Goal: Find specific page/section: Find specific page/section

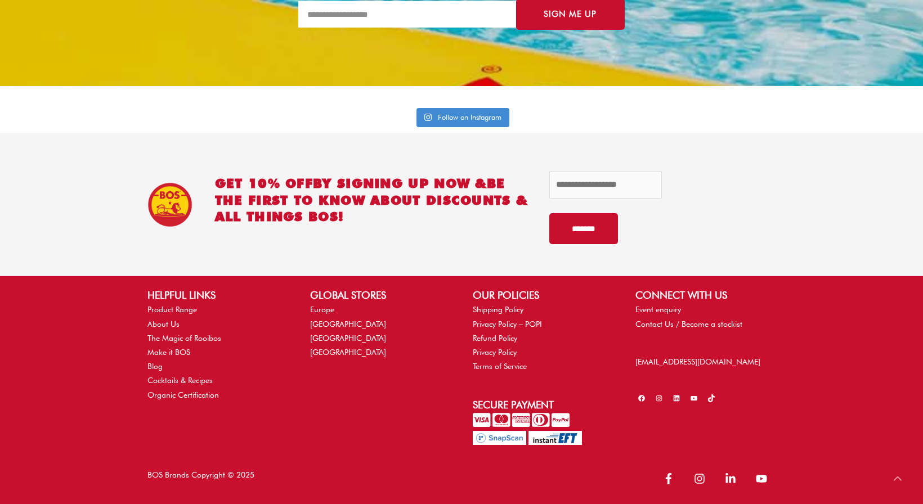
scroll to position [4566, 0]
click at [169, 313] on link "Product Range" at bounding box center [172, 309] width 50 height 9
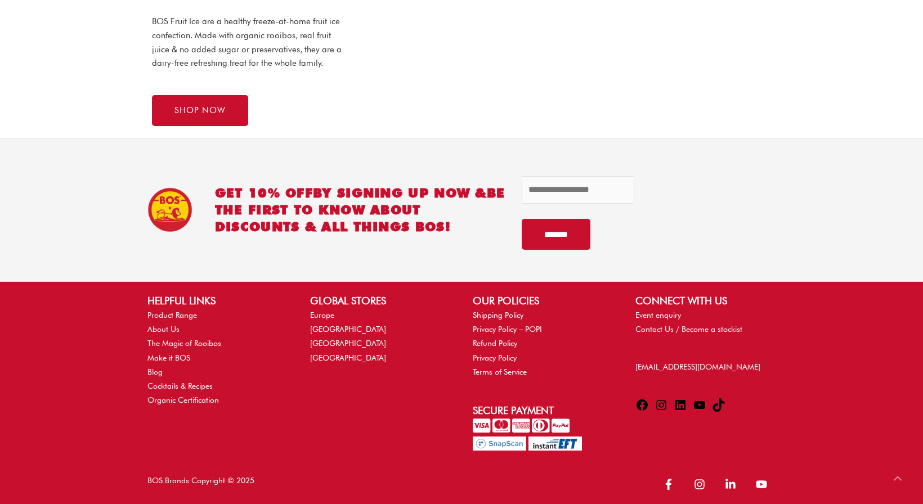
scroll to position [1207, 0]
click at [318, 342] on link "[GEOGRAPHIC_DATA]" at bounding box center [348, 343] width 76 height 9
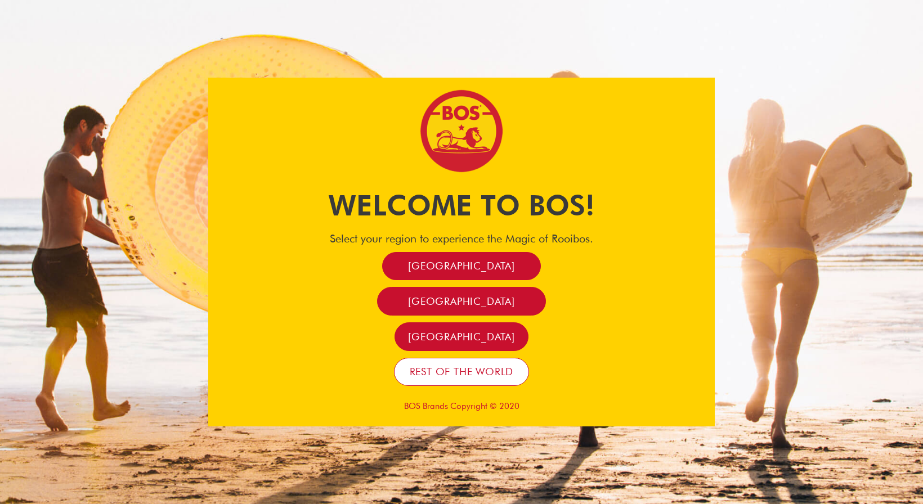
click at [462, 371] on span "Rest of the world" at bounding box center [462, 371] width 104 height 13
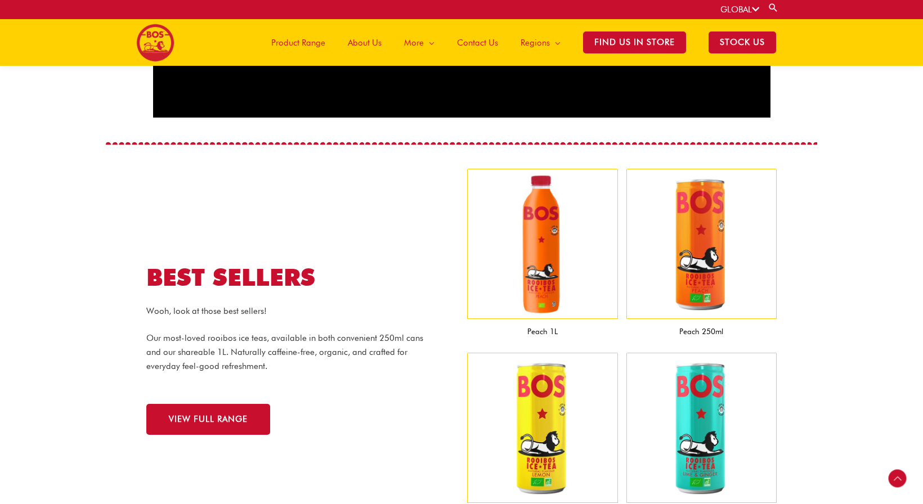
scroll to position [884, 0]
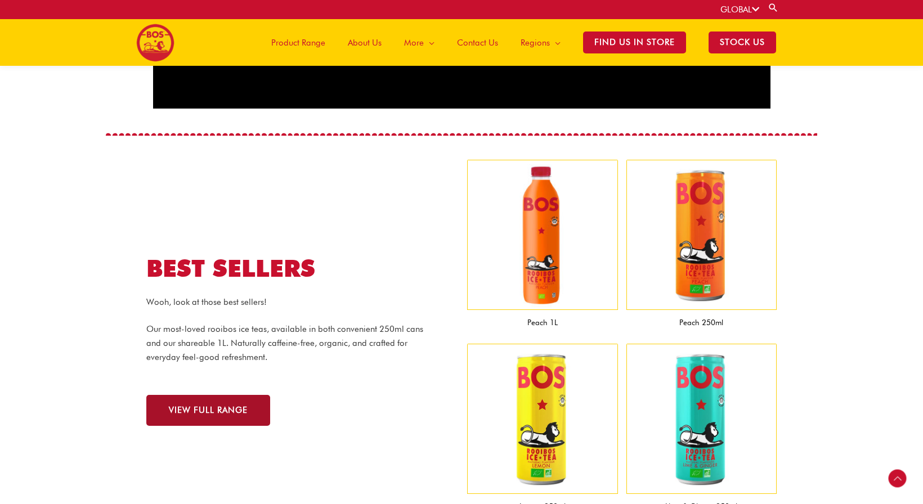
click at [191, 410] on span "VIEW FULL RANGE" at bounding box center [208, 410] width 79 height 8
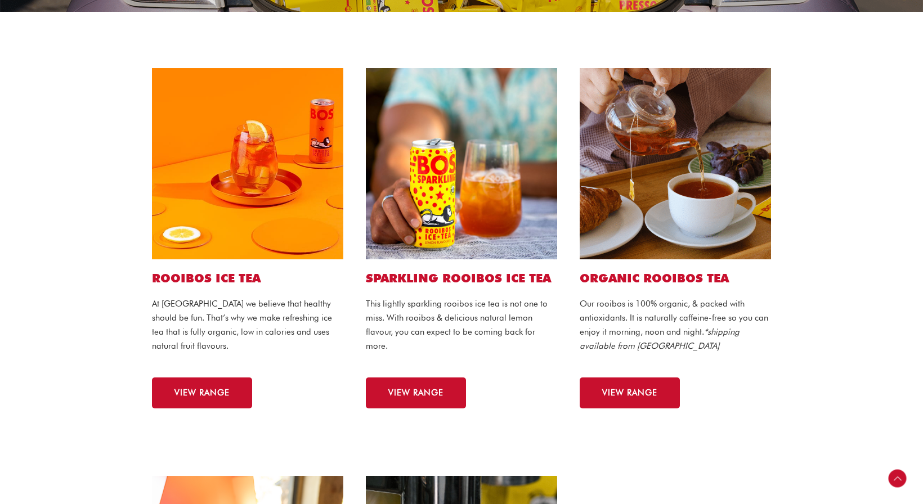
scroll to position [246, 0]
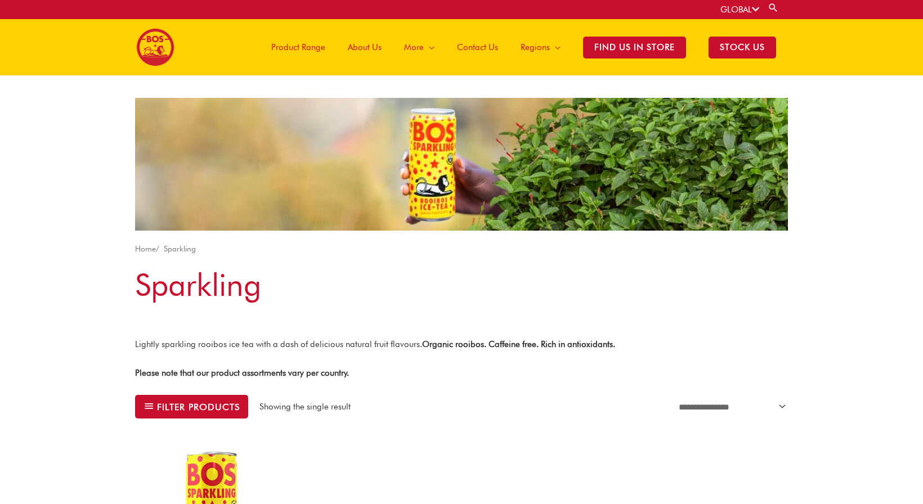
click at [303, 44] on span "Product Range" at bounding box center [298, 47] width 54 height 34
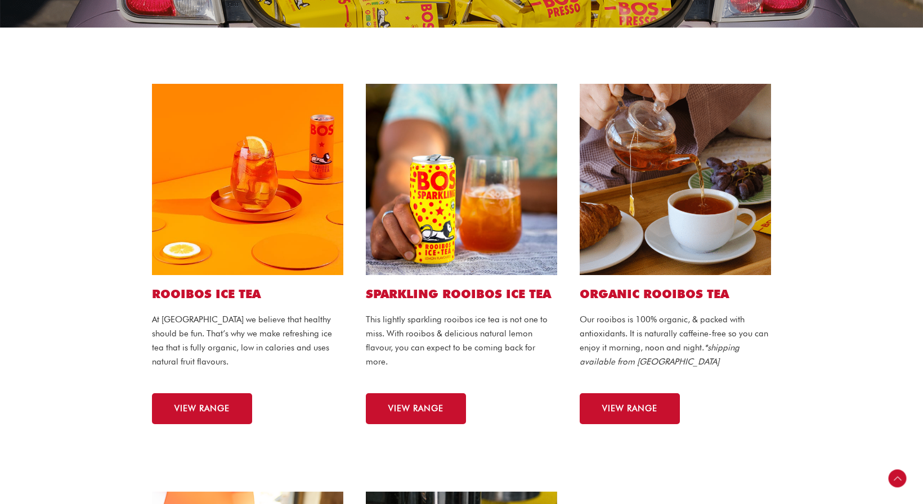
scroll to position [232, 0]
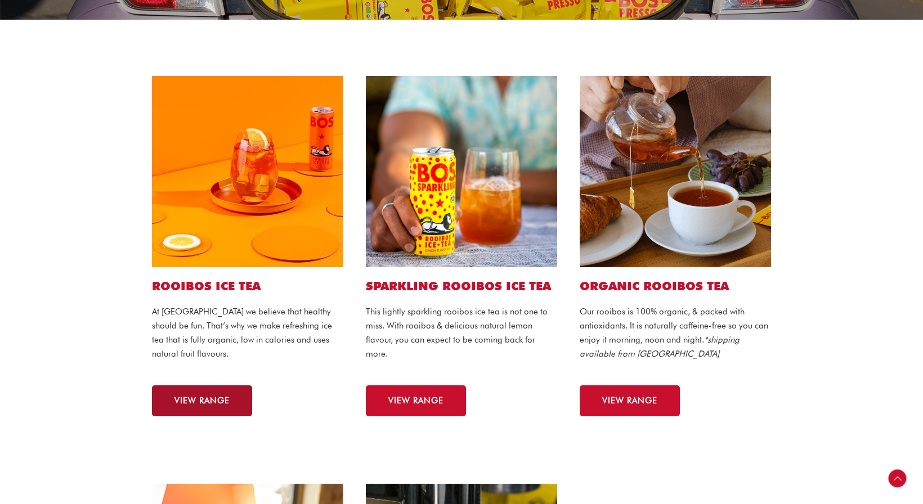
click at [214, 397] on span "VIEW RANGE" at bounding box center [201, 401] width 55 height 8
click at [216, 398] on span "VIEW RANGE" at bounding box center [201, 401] width 55 height 8
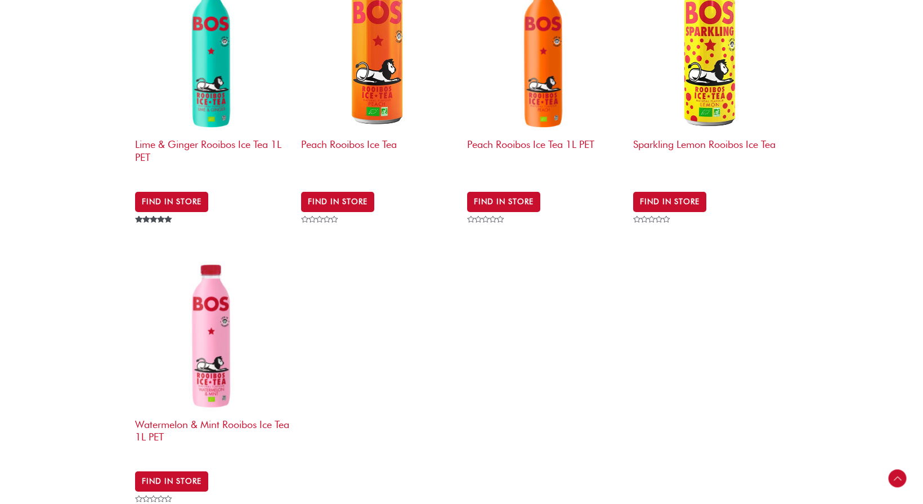
scroll to position [755, 0]
click at [303, 216] on div "Rated 0 out of 5" at bounding box center [320, 219] width 39 height 7
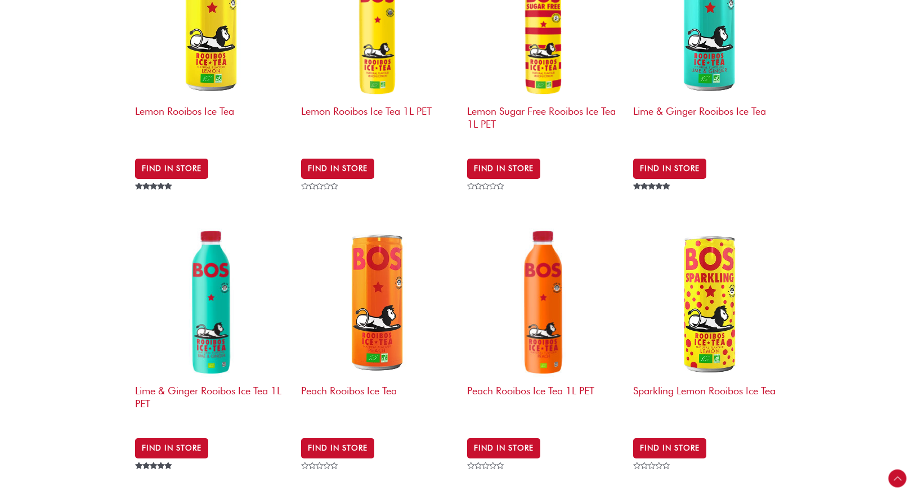
scroll to position [556, 0]
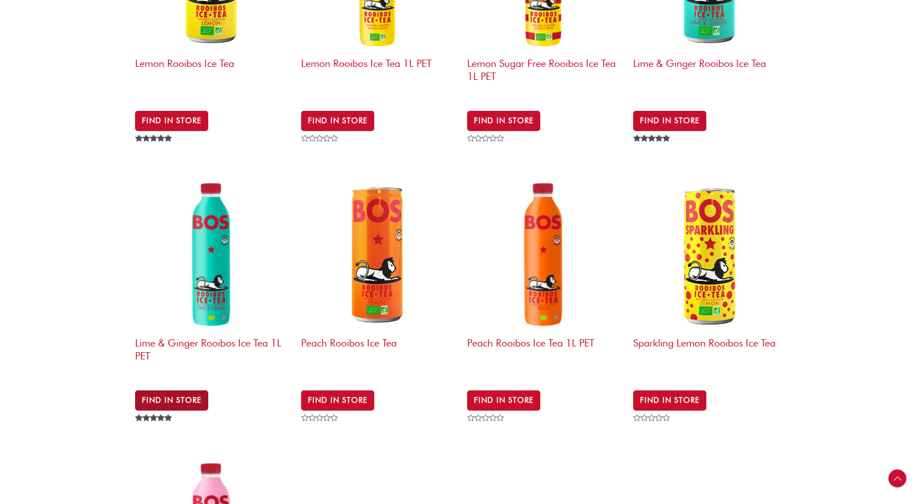
click at [183, 390] on link "Find in Store" at bounding box center [171, 400] width 73 height 20
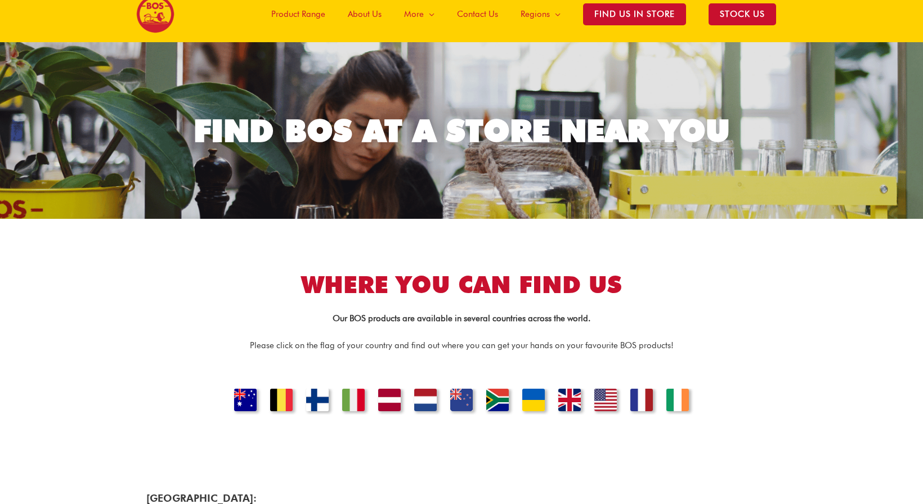
scroll to position [41, 0]
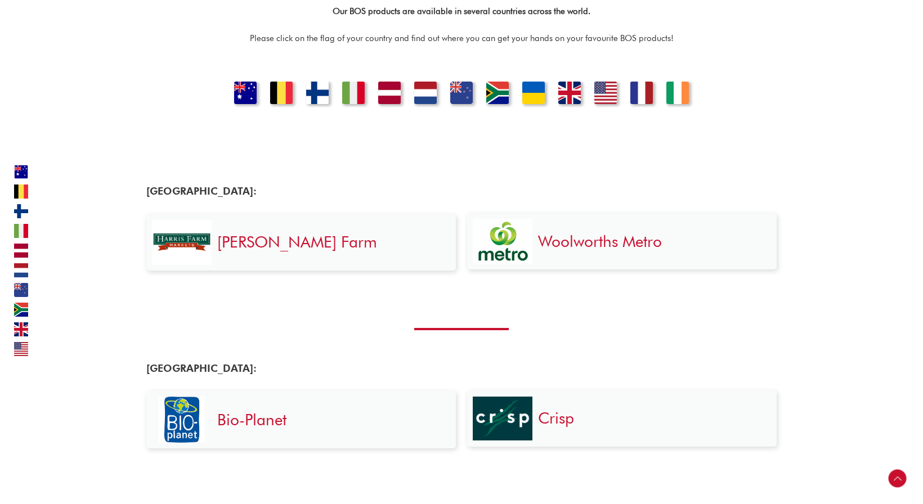
scroll to position [340, 0]
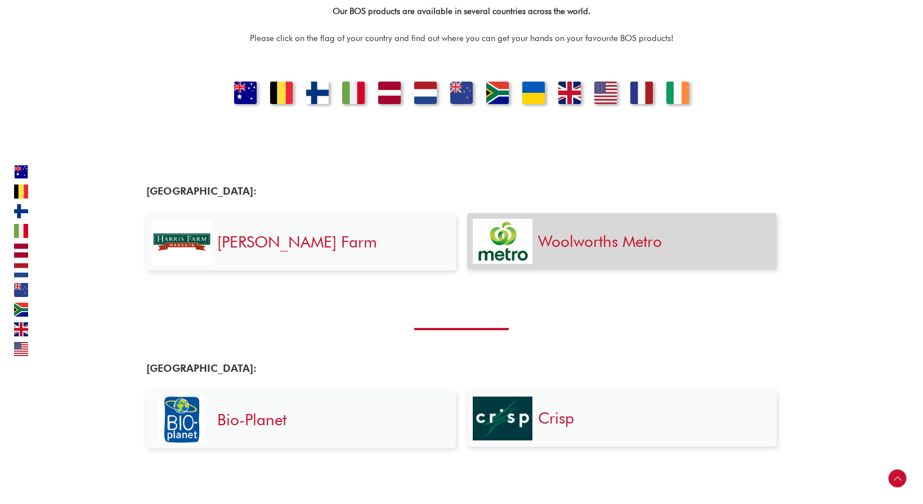
click at [623, 242] on link "Woolworths Metro" at bounding box center [600, 241] width 124 height 19
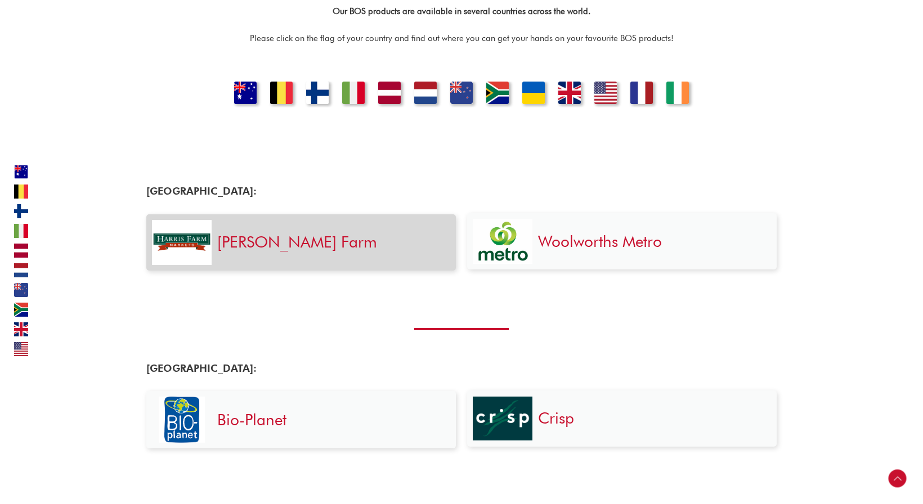
click at [250, 246] on link "Harris Farm" at bounding box center [297, 241] width 160 height 19
